Goal: Communication & Community: Answer question/provide support

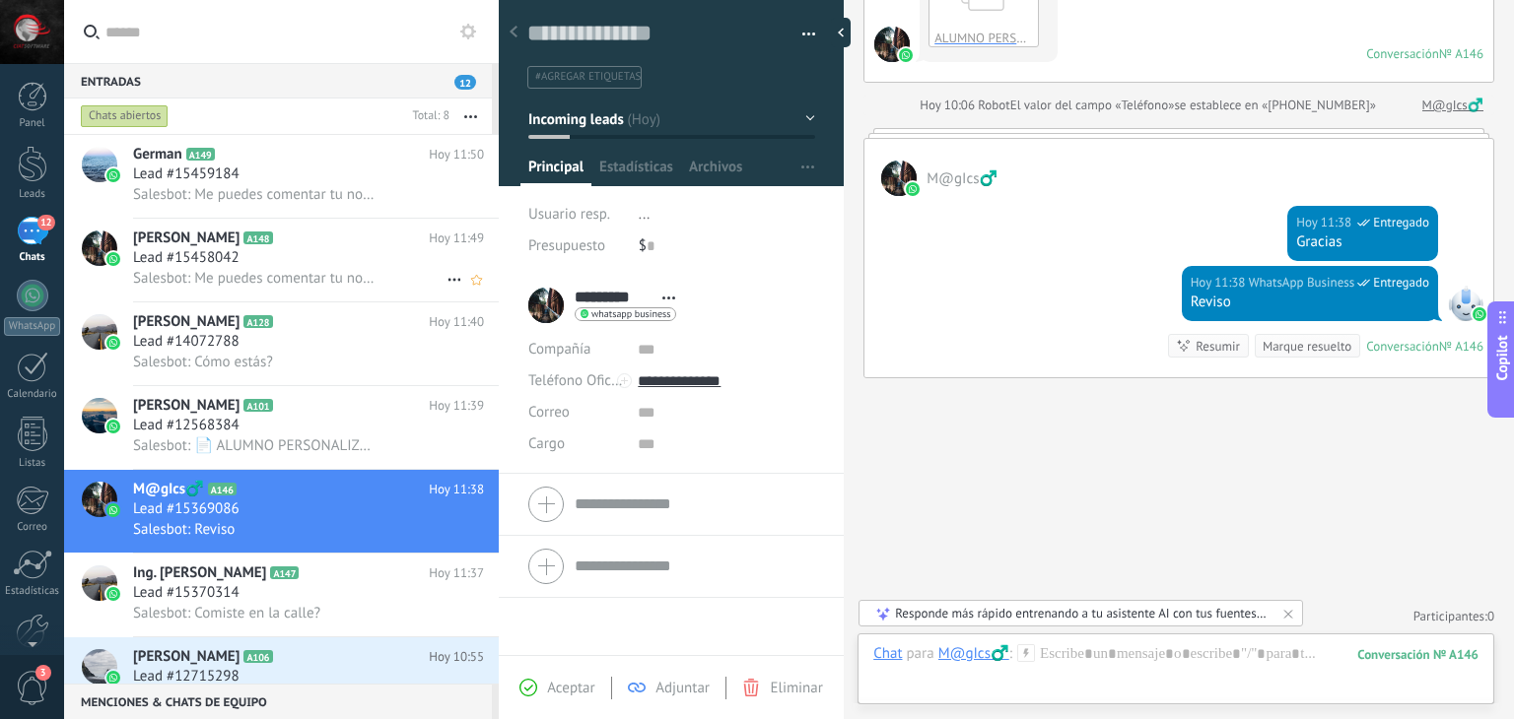
scroll to position [29, 0]
click at [237, 188] on span "Salesbot: Me puedes comentar tu nombre y de que parte de la república mexicana …" at bounding box center [254, 193] width 242 height 19
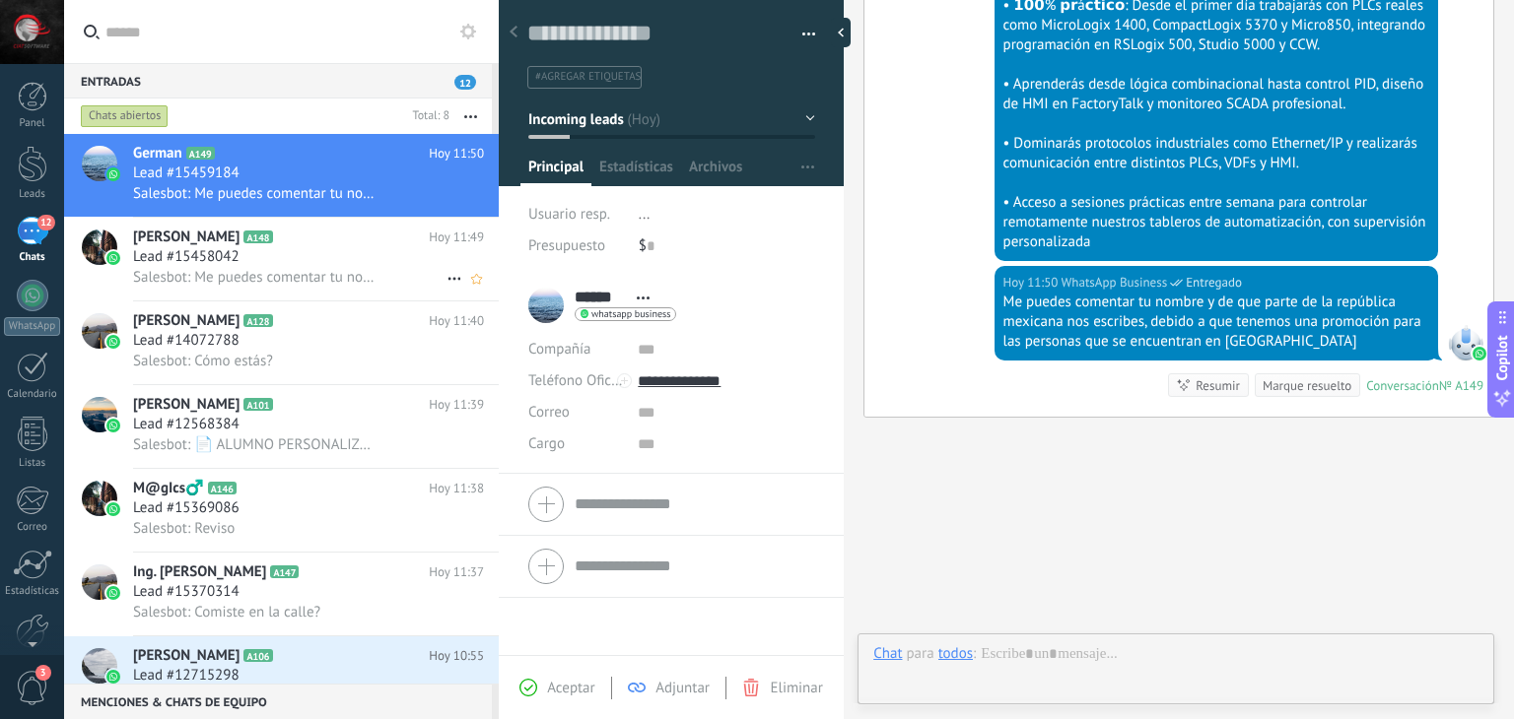
scroll to position [29, 0]
click at [240, 249] on h3 "Lead #15458042" at bounding box center [191, 257] width 116 height 20
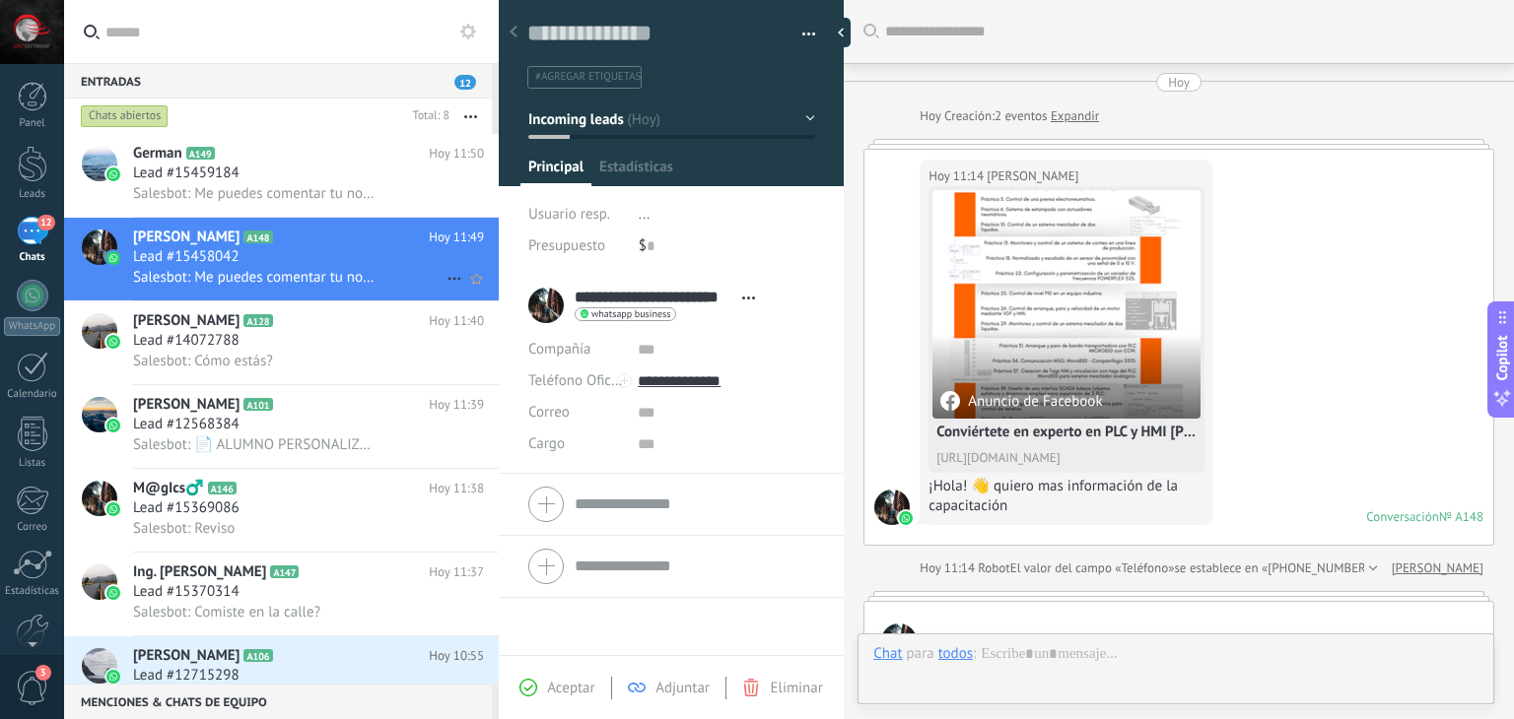
scroll to position [1783, 0]
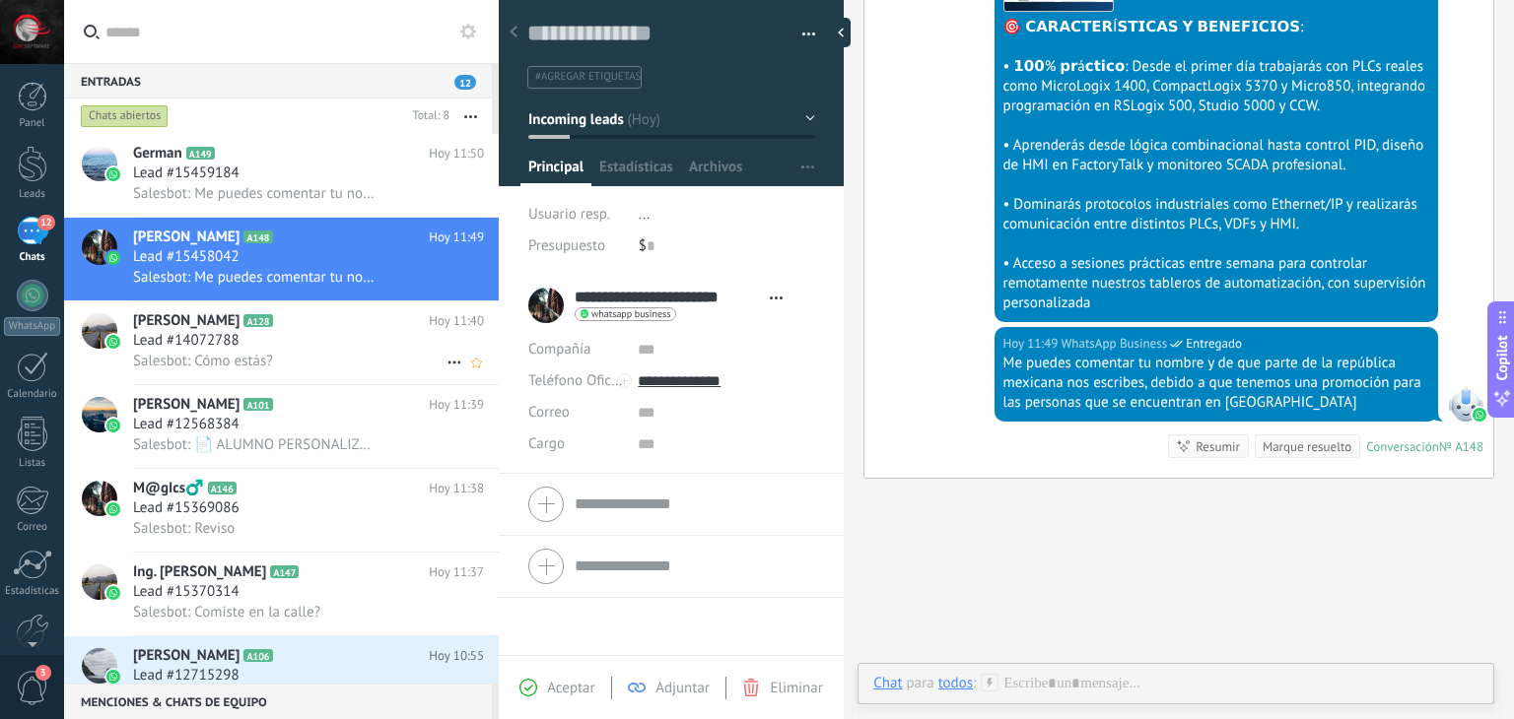
click at [242, 338] on h3 "Lead #14072788" at bounding box center [191, 341] width 116 height 20
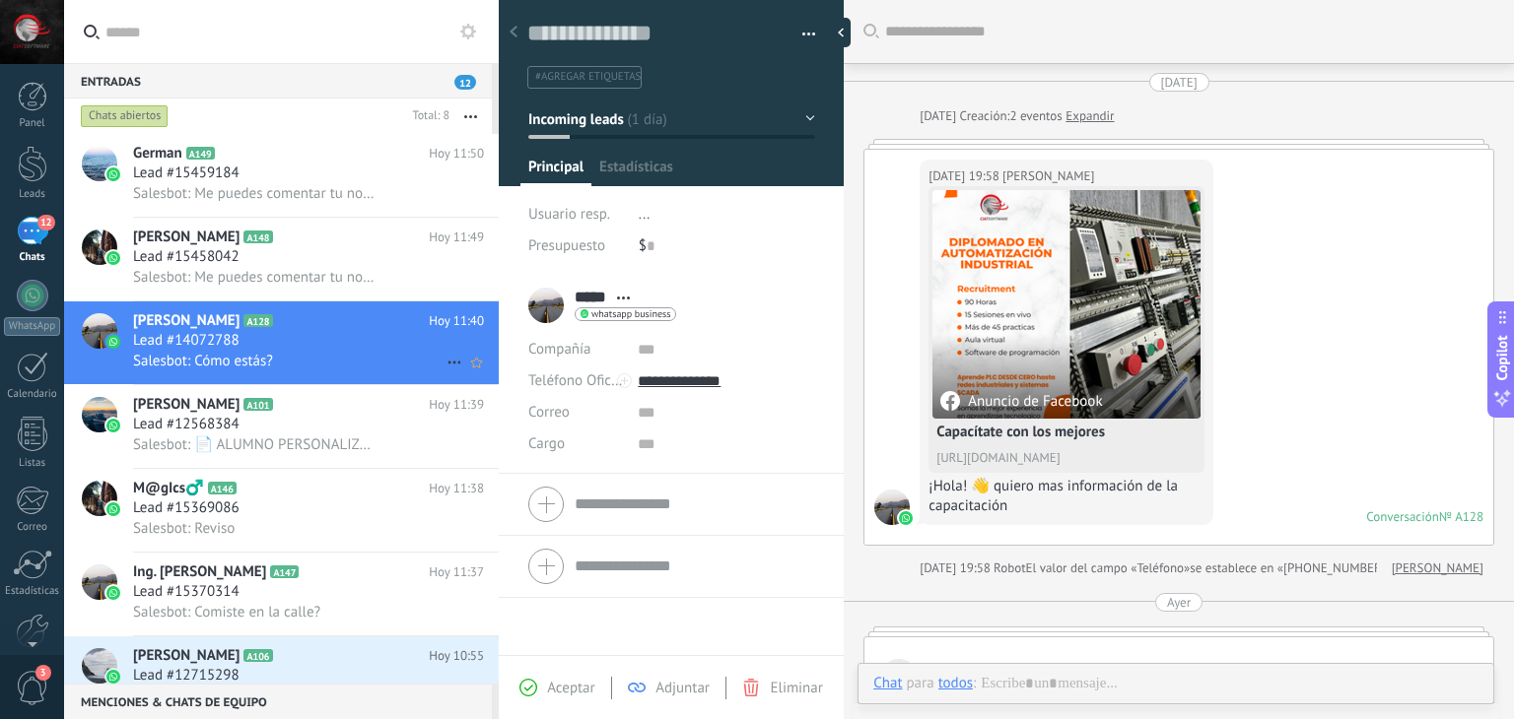
scroll to position [2585, 0]
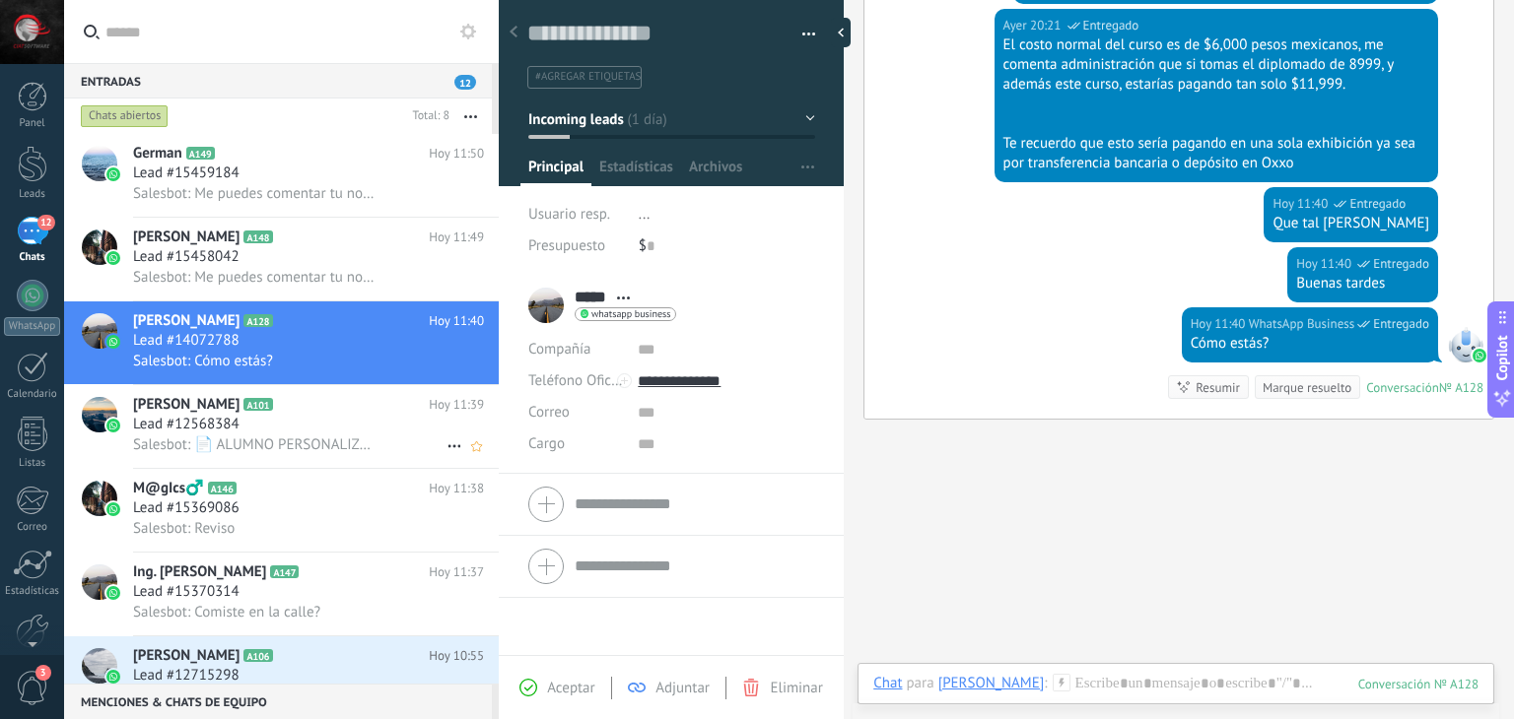
click at [292, 420] on div "Lead #12568384" at bounding box center [308, 425] width 351 height 20
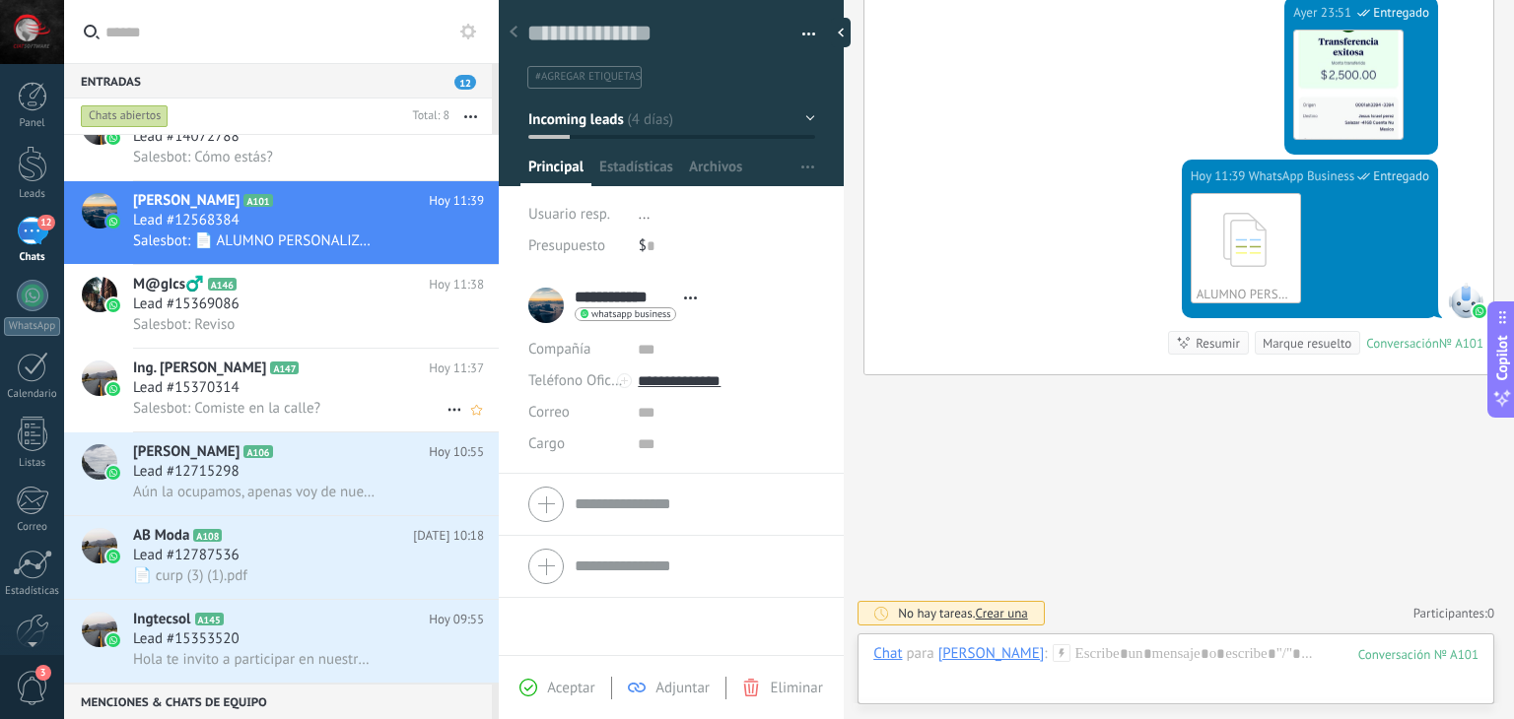
scroll to position [206, 0]
click at [289, 494] on span "Aún la ocupamos, apenas voy de nuevo a mi casita" at bounding box center [254, 491] width 242 height 19
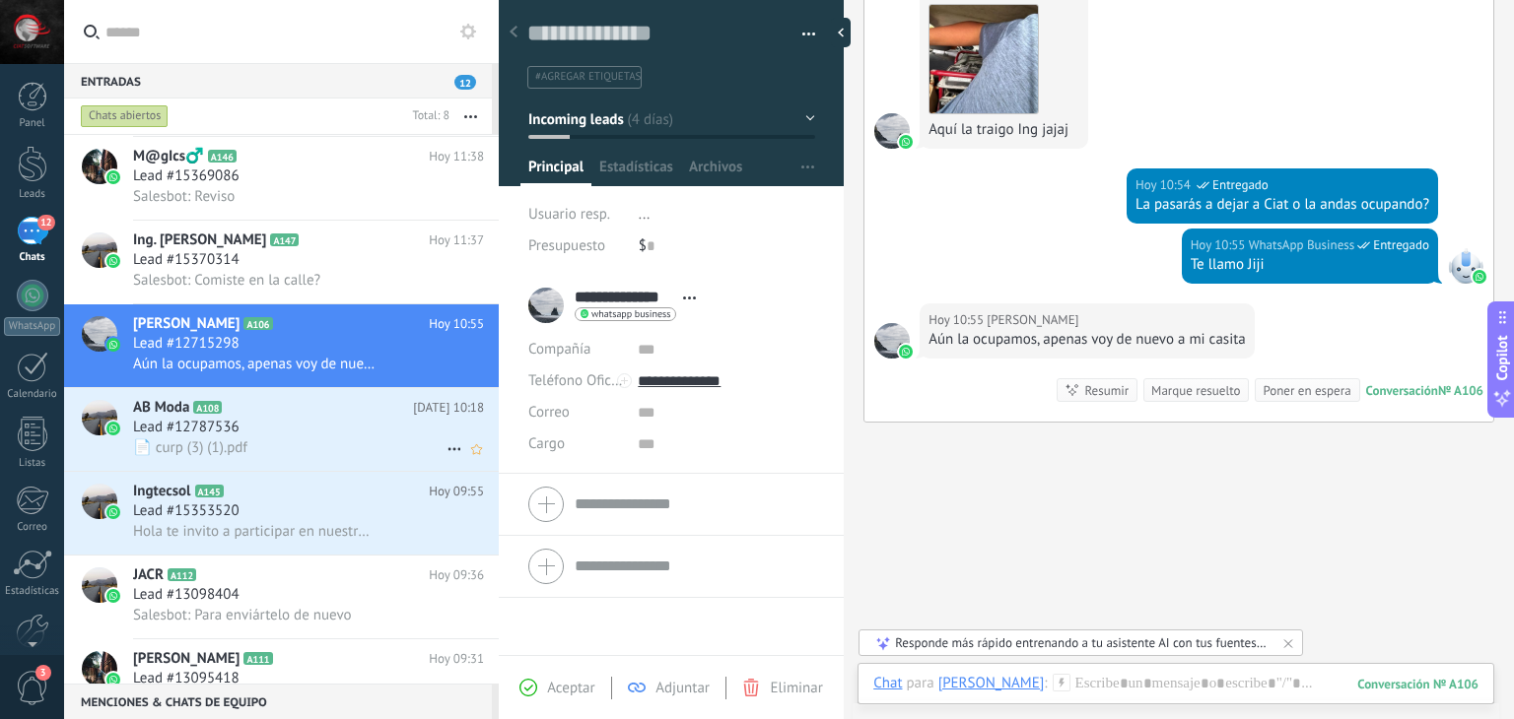
scroll to position [342, 0]
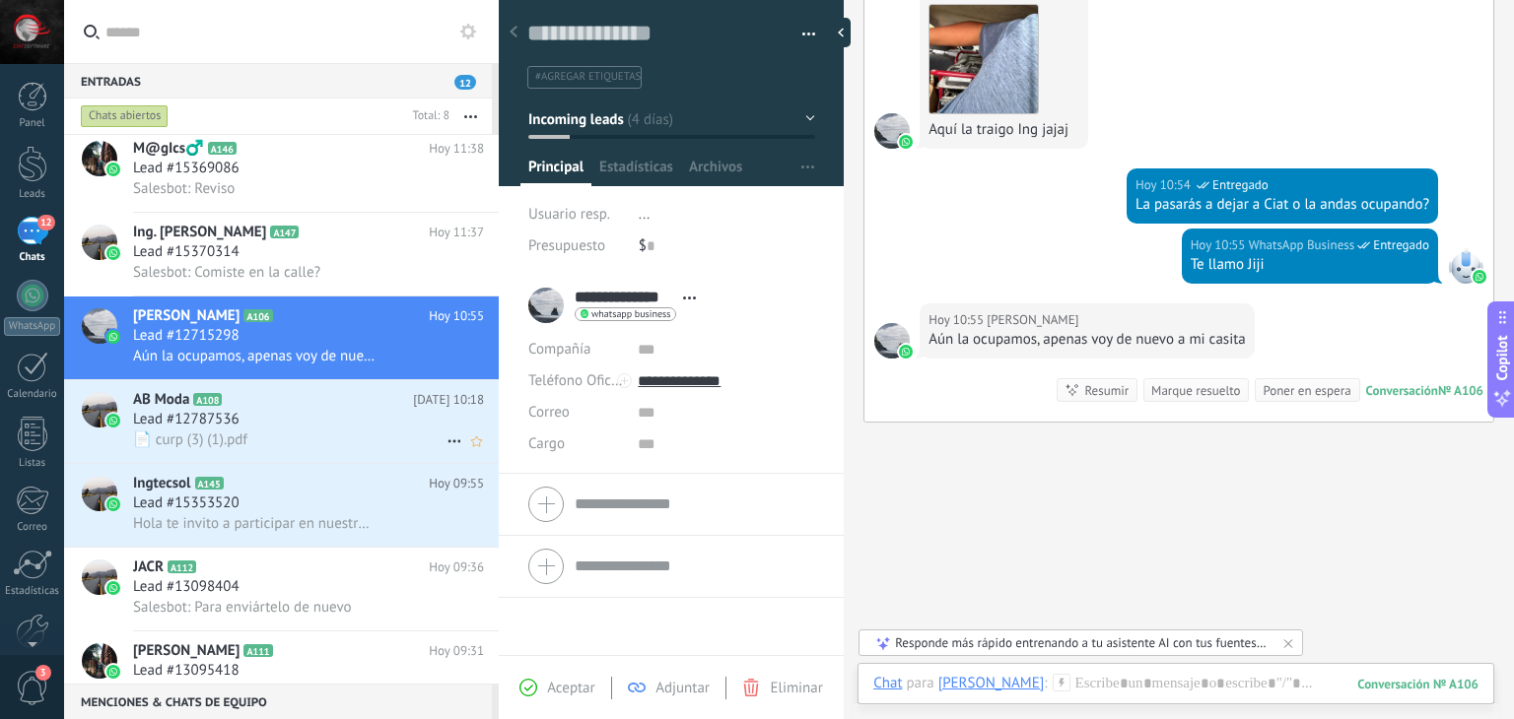
click at [318, 421] on div "Lead #12787536" at bounding box center [308, 420] width 351 height 20
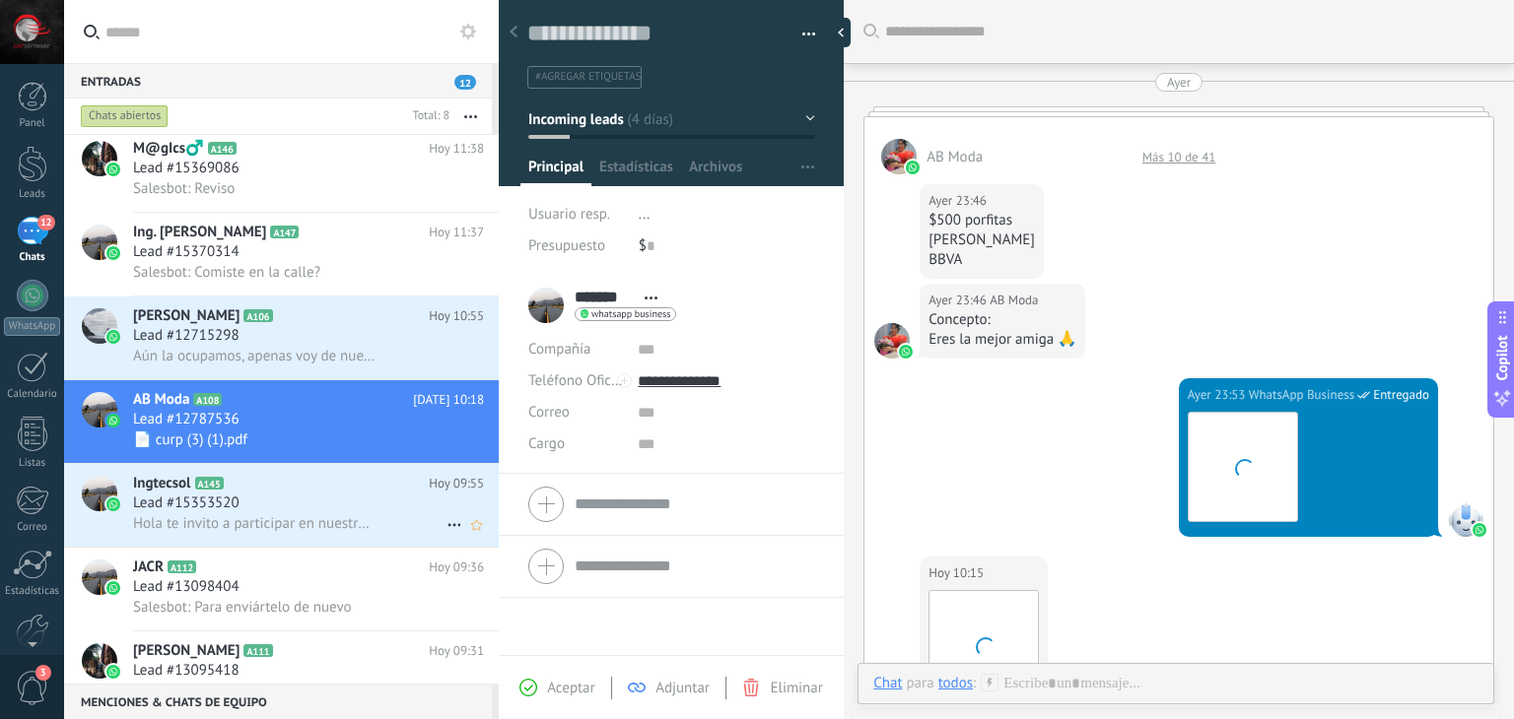
scroll to position [1181, 0]
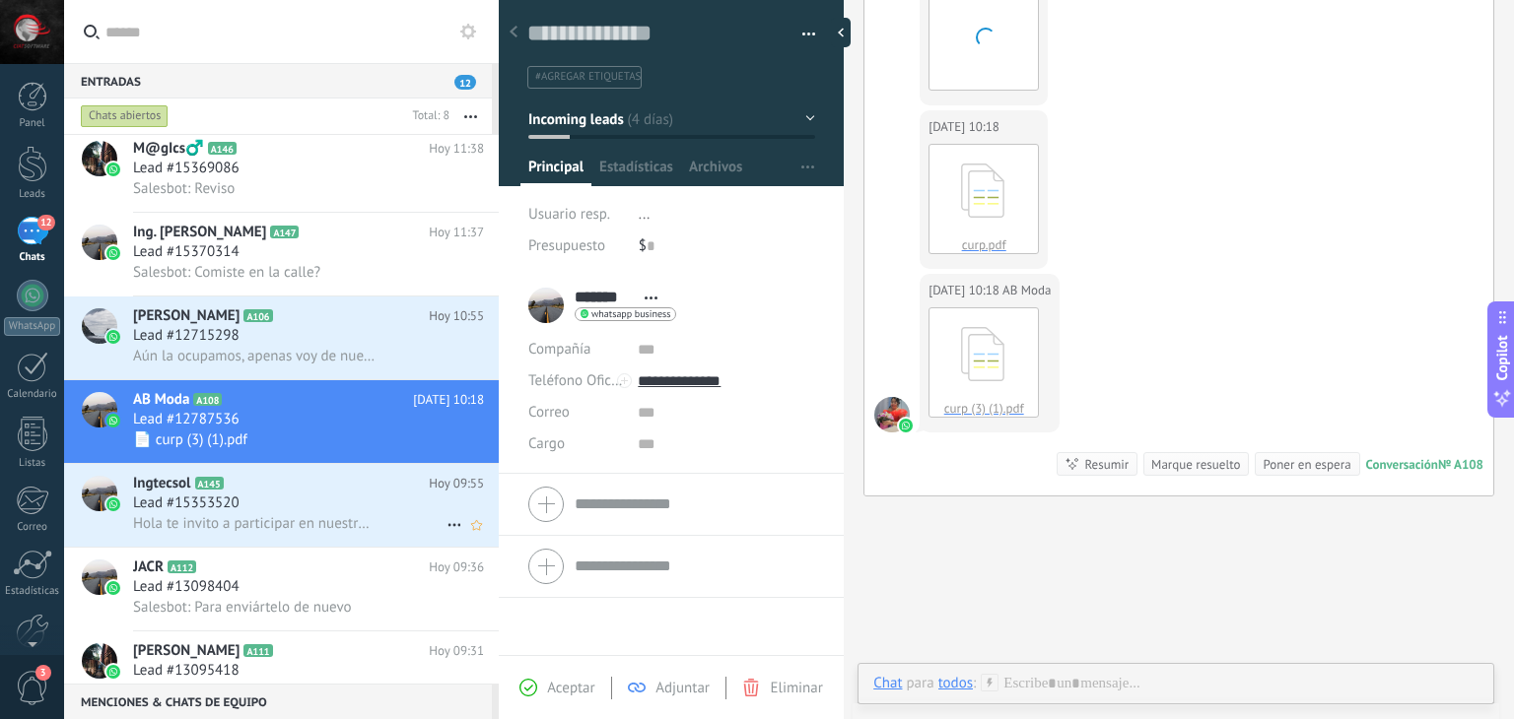
click at [298, 533] on span "Hola te invito a participar en nuestra nueva apertura *🔵𝐃𝐈𝐒𝐄Ñ𝐎 𝐃𝐄 𝐄𝐋𝐄𝐌𝐄𝐍𝐓𝐎𝐒 𝐃𝐄 …" at bounding box center [254, 523] width 242 height 19
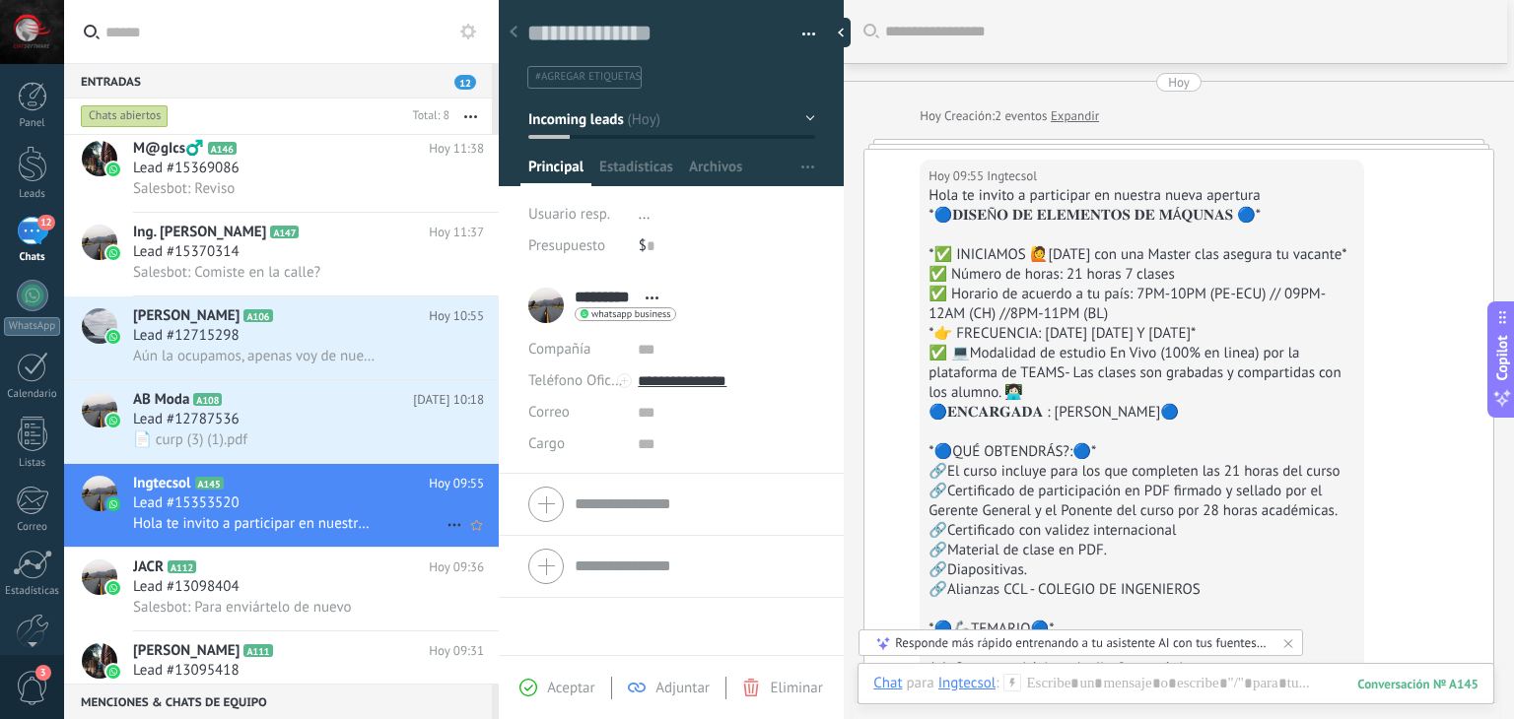
click at [442, 537] on icon at bounding box center [454, 525] width 24 height 24
click at [528, 592] on span "Conversación cerrada" at bounding box center [542, 585] width 134 height 39
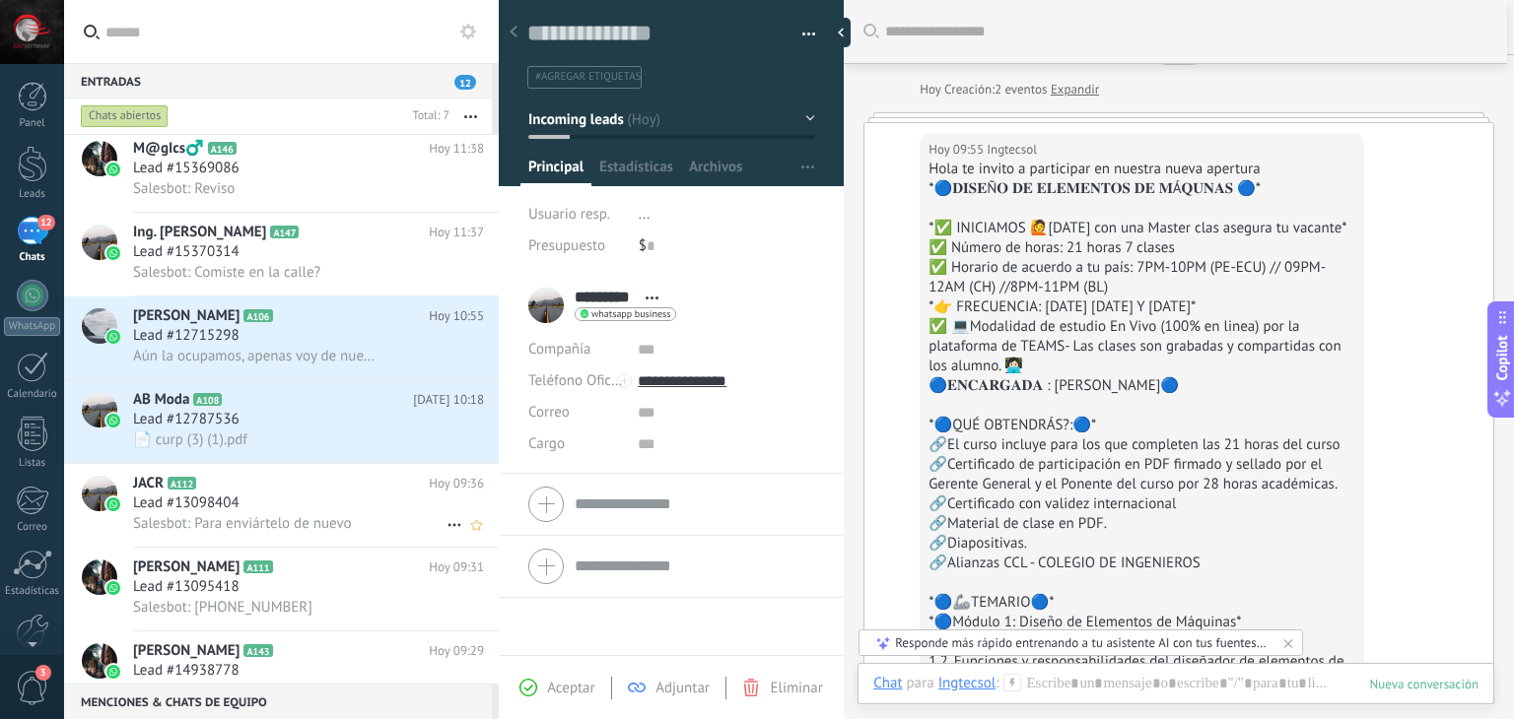
click at [347, 513] on div "Lead #13098404" at bounding box center [308, 504] width 351 height 20
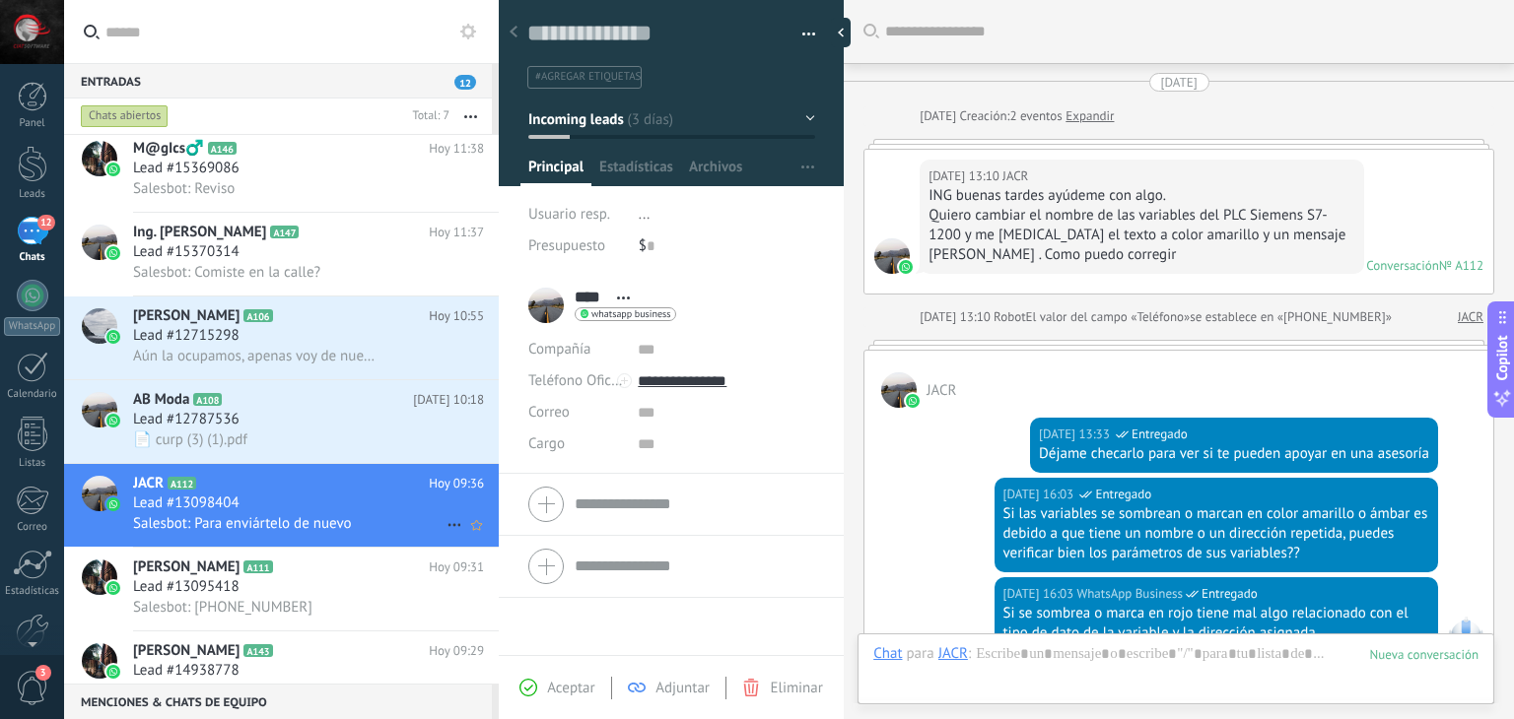
scroll to position [1192, 0]
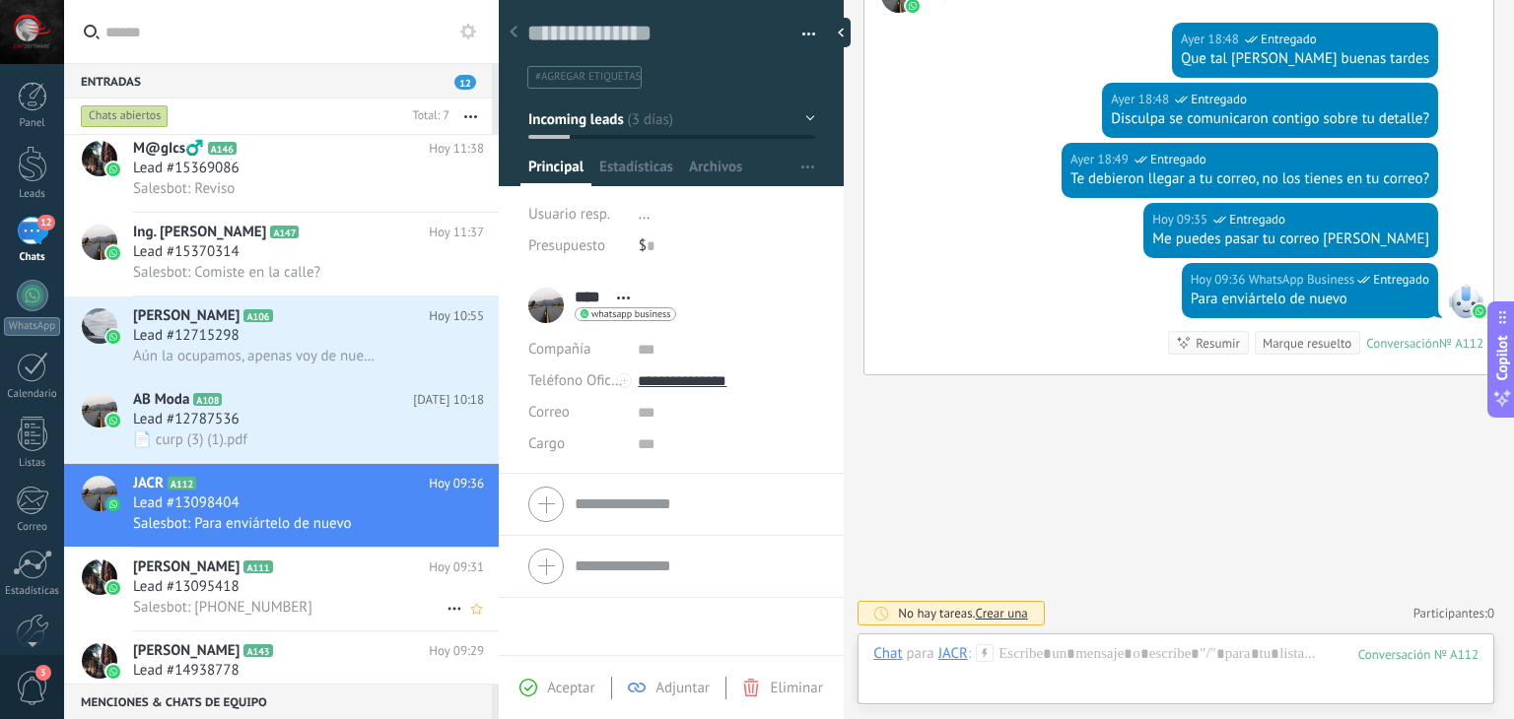
click at [342, 597] on div "Lead #13095418" at bounding box center [308, 587] width 351 height 20
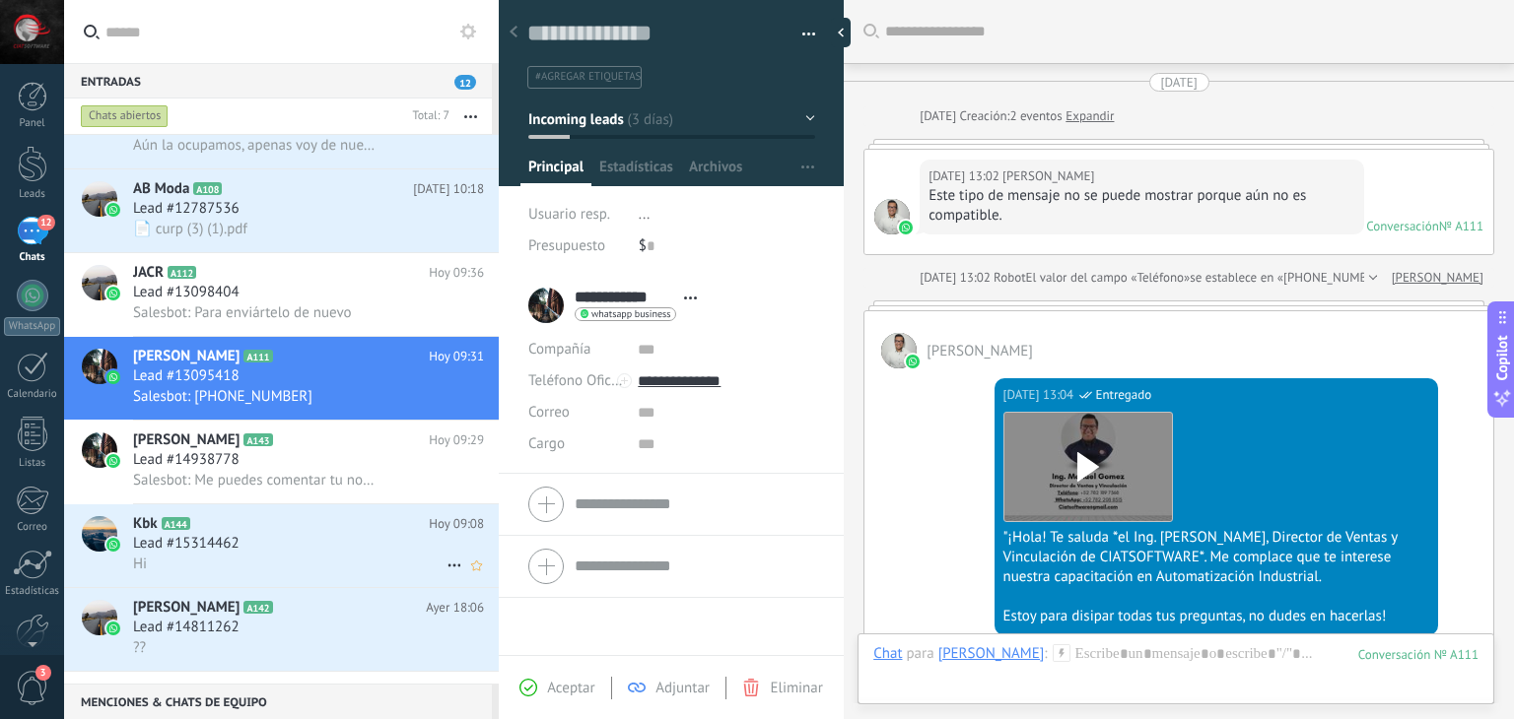
scroll to position [2921, 0]
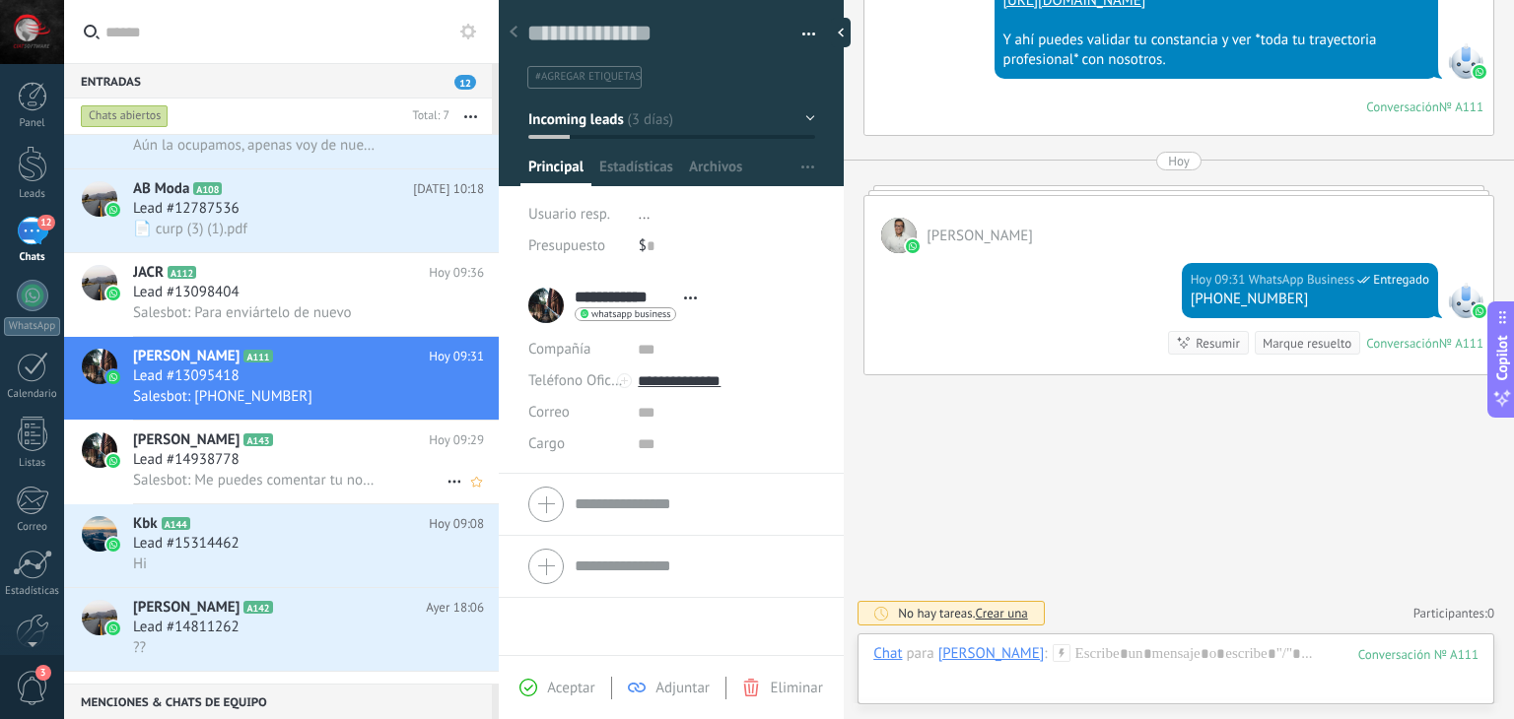
click at [343, 447] on h2 "[PERSON_NAME] A143" at bounding box center [281, 441] width 296 height 20
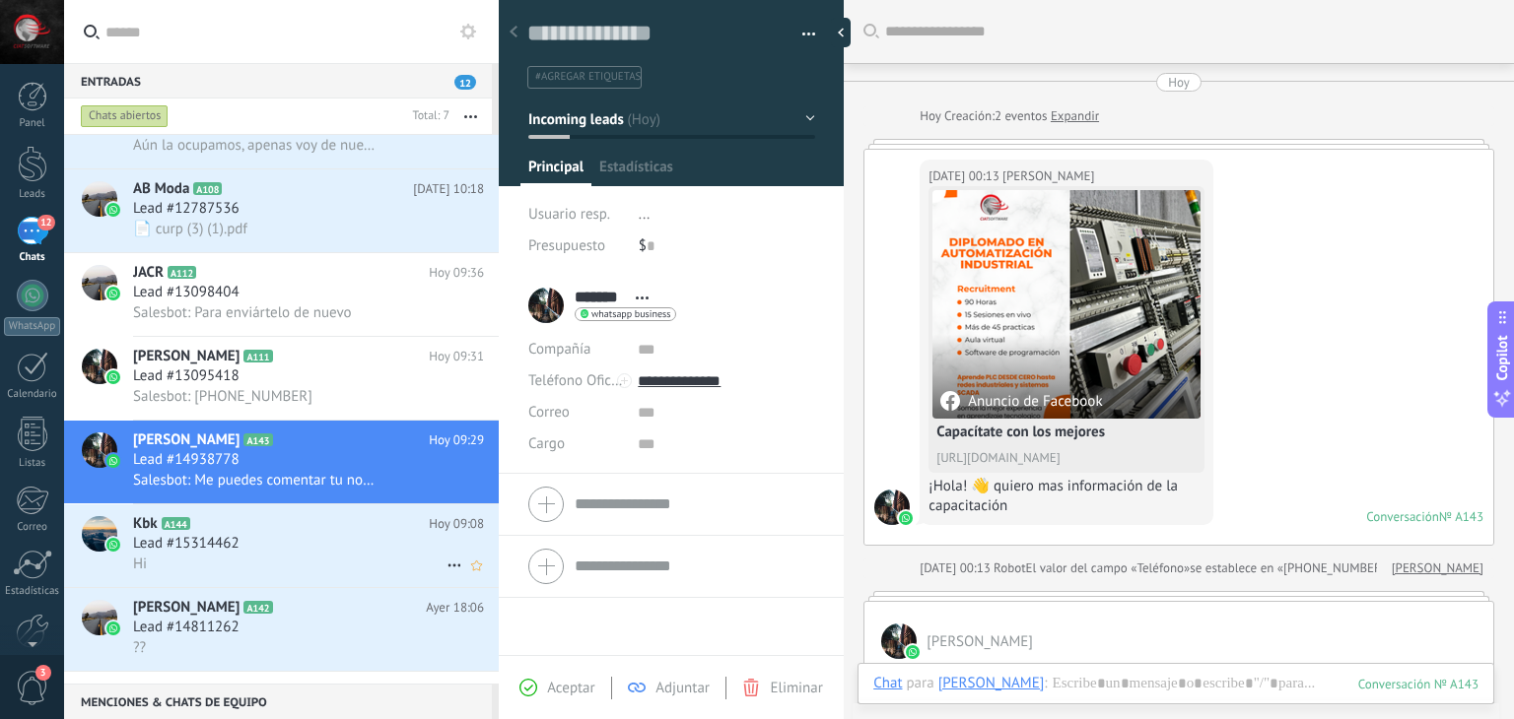
scroll to position [1783, 0]
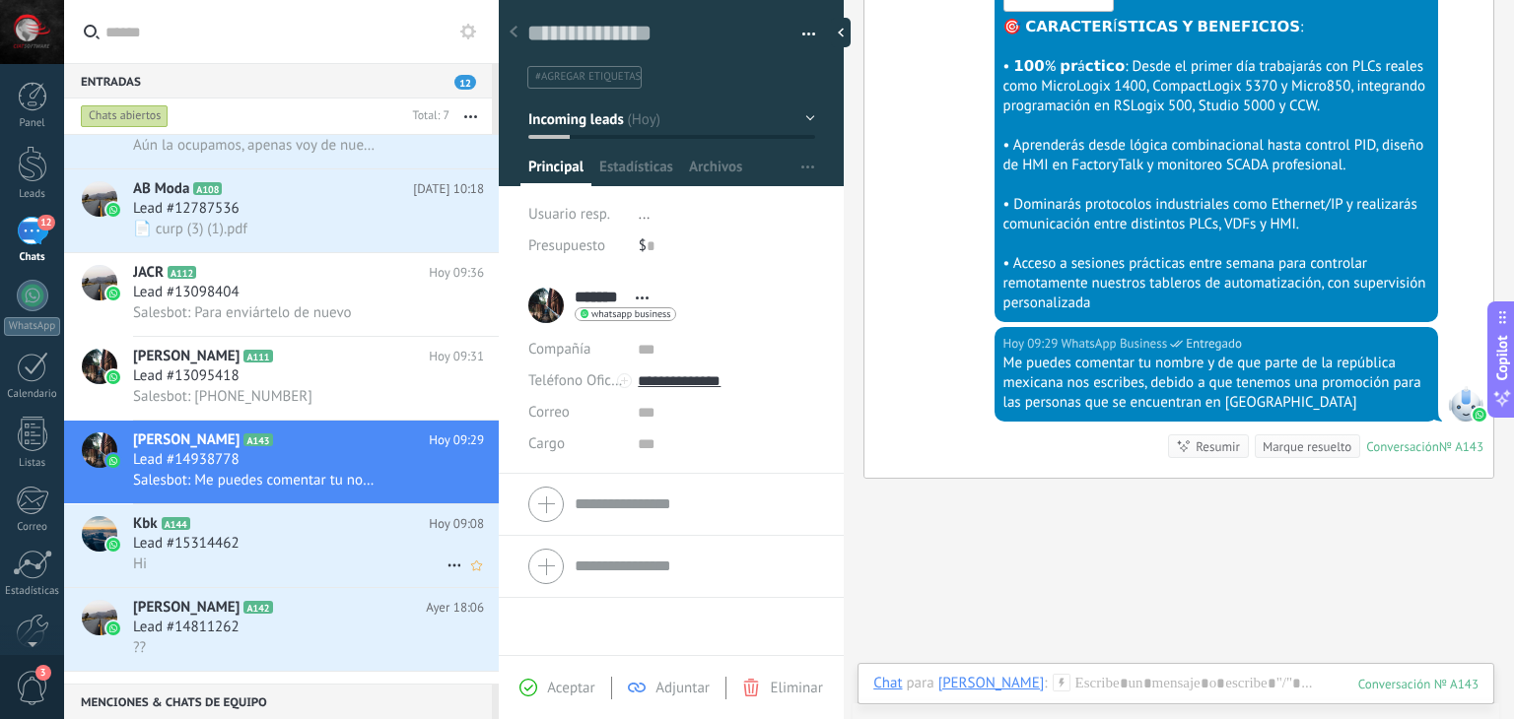
click at [347, 534] on h2 "Kbk A144" at bounding box center [281, 524] width 296 height 20
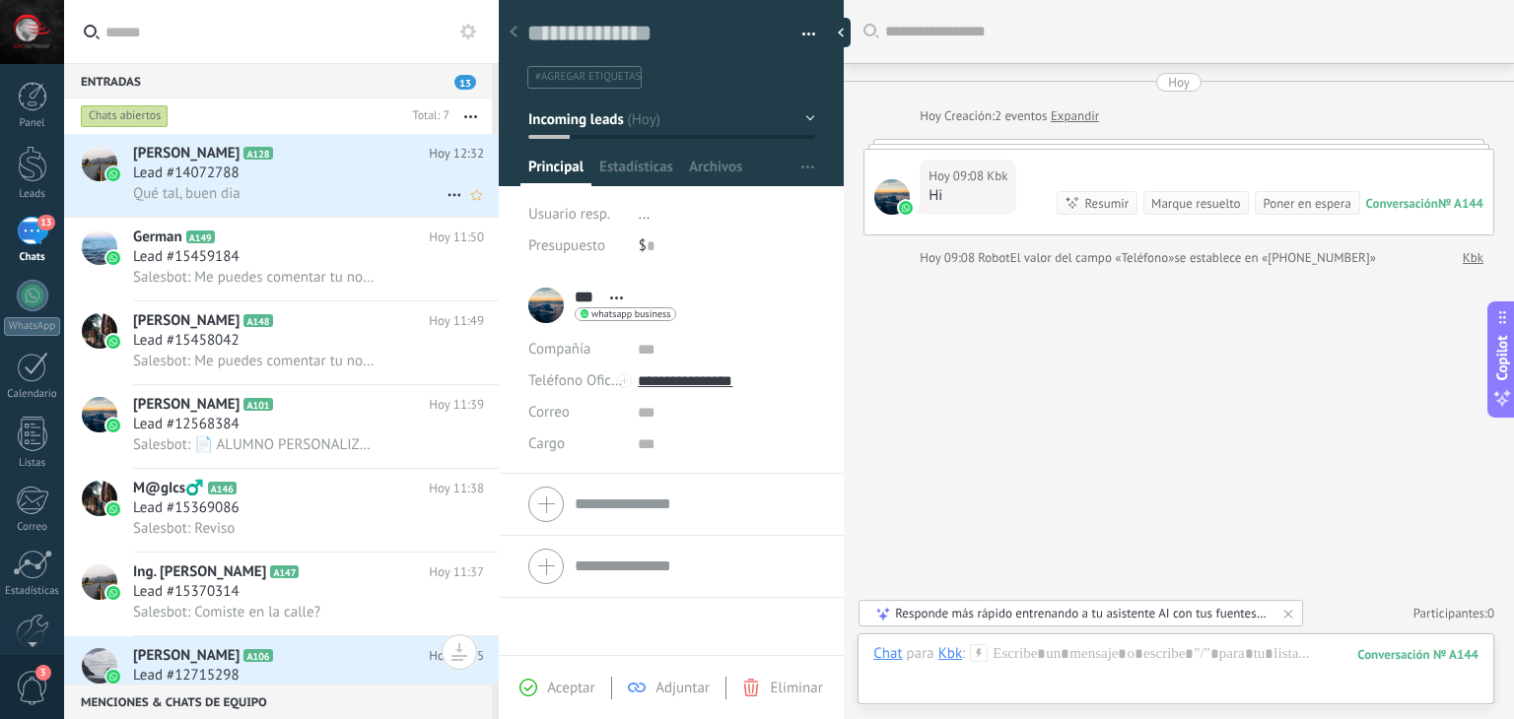
click at [315, 194] on div "Qué tal, buen dia" at bounding box center [308, 193] width 351 height 21
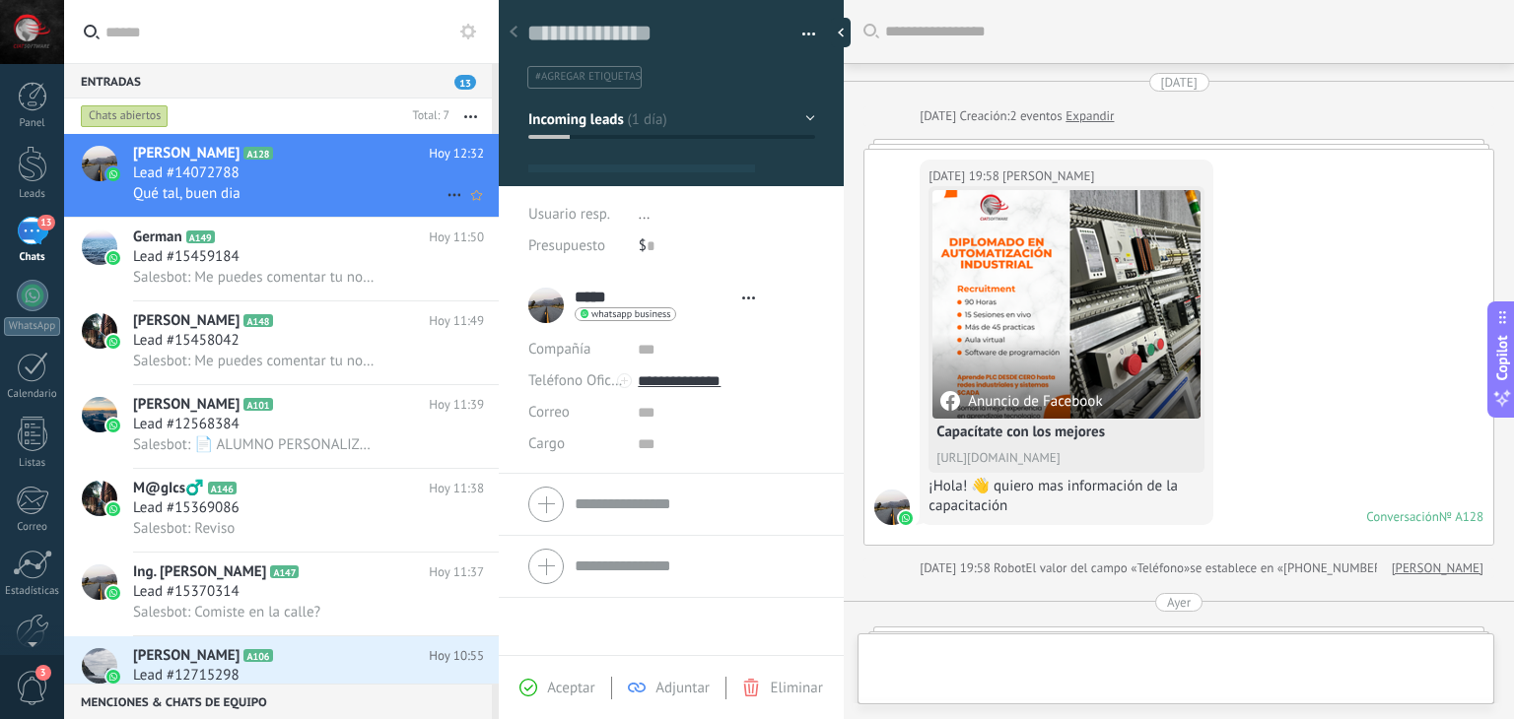
type textarea "**********"
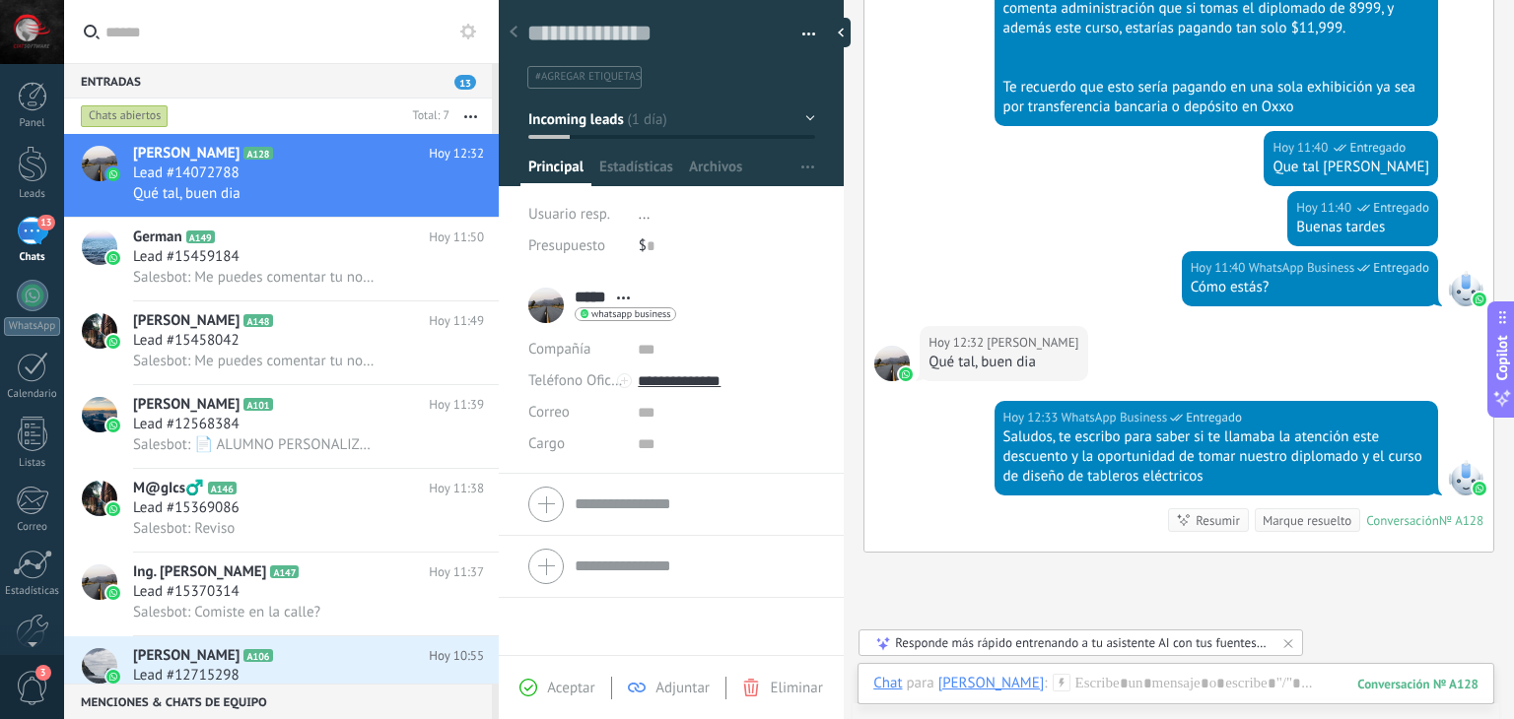
scroll to position [2797, 0]
